Goal: Communication & Community: Answer question/provide support

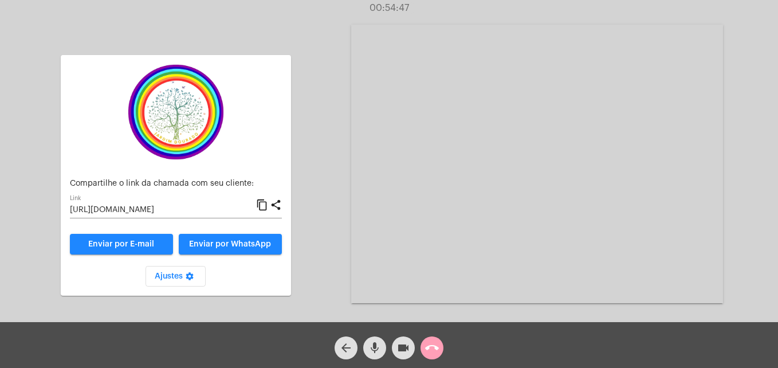
click at [434, 352] on mat-icon "call_end" at bounding box center [432, 348] width 14 height 14
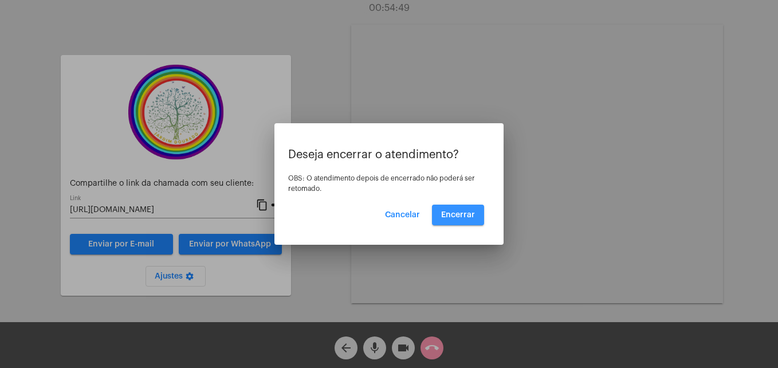
click at [469, 222] on button "Encerrar" at bounding box center [458, 214] width 52 height 21
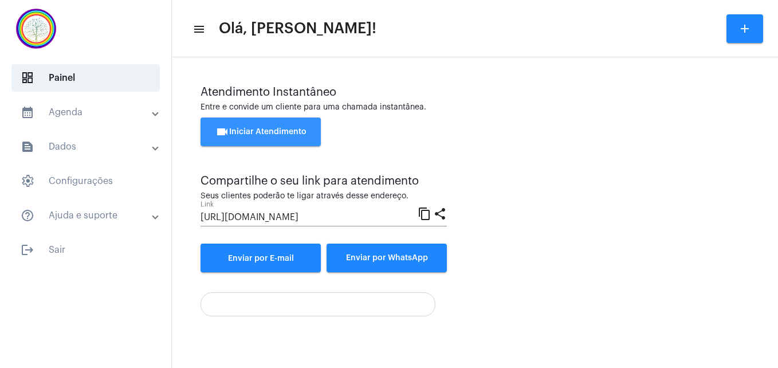
click at [279, 133] on span "videocam Iniciar Atendimento" at bounding box center [260, 132] width 91 height 8
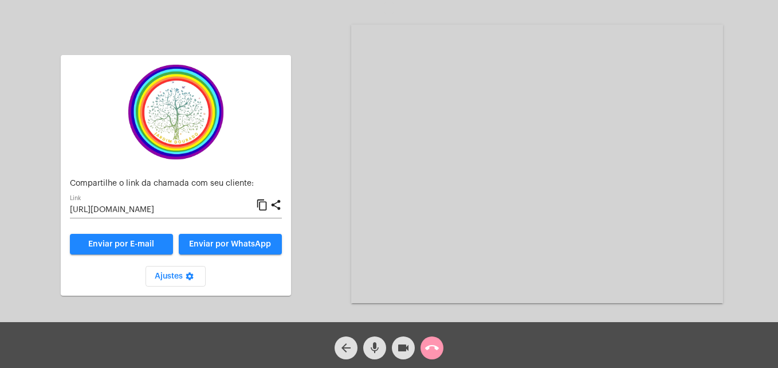
click at [260, 205] on mat-icon "content_copy" at bounding box center [262, 205] width 12 height 14
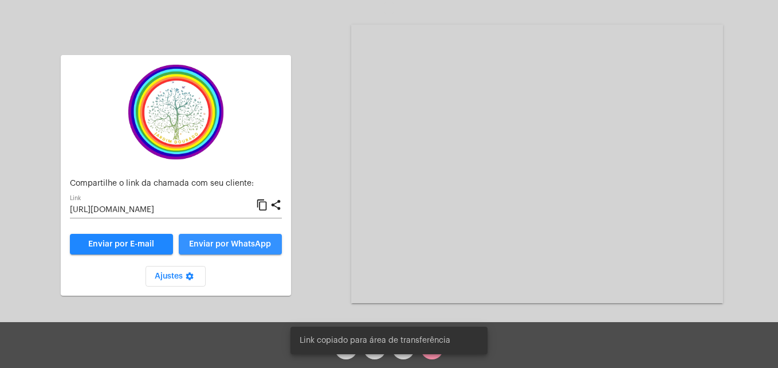
click at [244, 238] on button "Enviar por WhatsApp" at bounding box center [230, 244] width 103 height 21
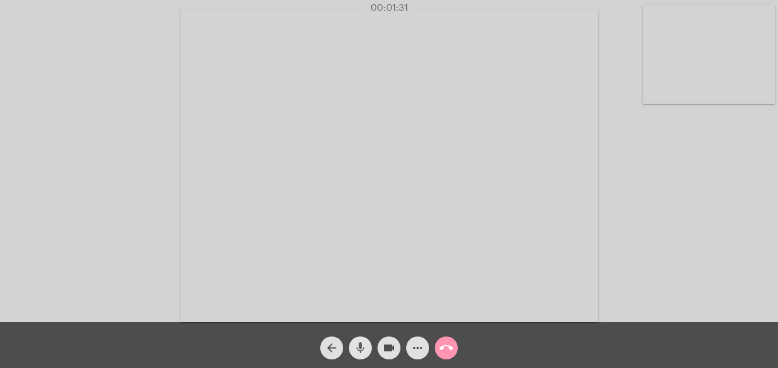
click at [357, 343] on mat-icon "mic" at bounding box center [360, 348] width 14 height 14
click at [357, 343] on mat-icon "mic_off" at bounding box center [360, 348] width 14 height 14
click at [653, 88] on video at bounding box center [708, 54] width 132 height 99
click at [336, 282] on video at bounding box center [492, 163] width 417 height 313
